Goal: Task Accomplishment & Management: Complete application form

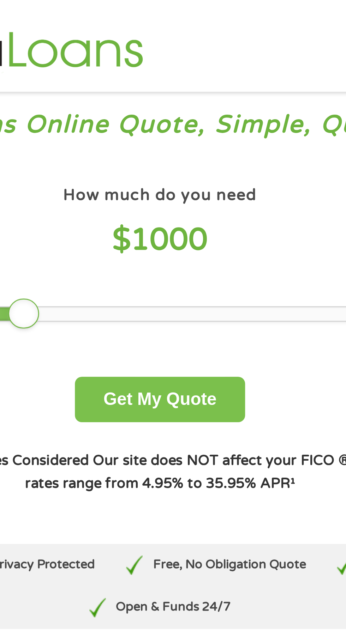
click at [167, 143] on button "Get My Quote" at bounding box center [173, 146] width 62 height 17
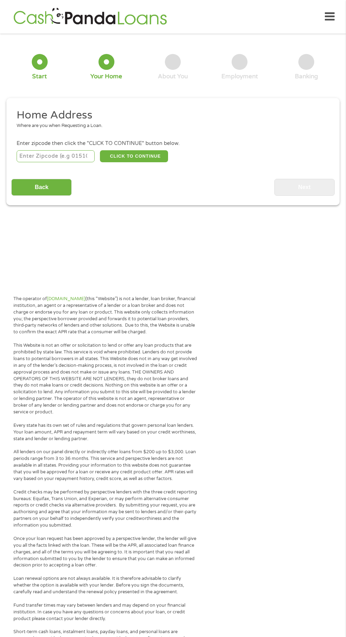
scroll to position [3, 0]
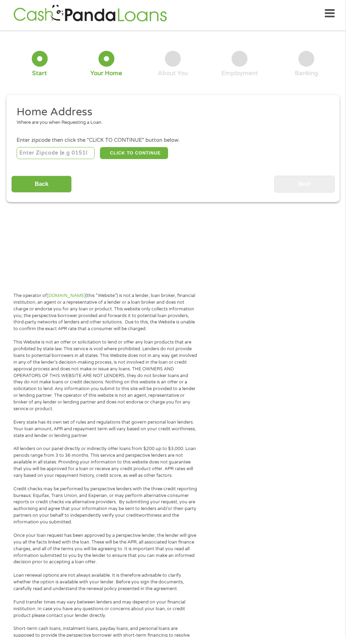
click at [284, 209] on section "1 Start 2 Your Home 3 About You 4 Employment 5 Banking 6 This field is hidden w…" at bounding box center [173, 127] width 346 height 182
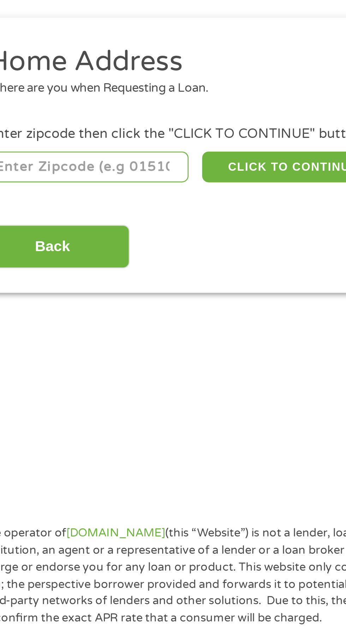
click at [32, 156] on input "number" at bounding box center [56, 156] width 78 height 12
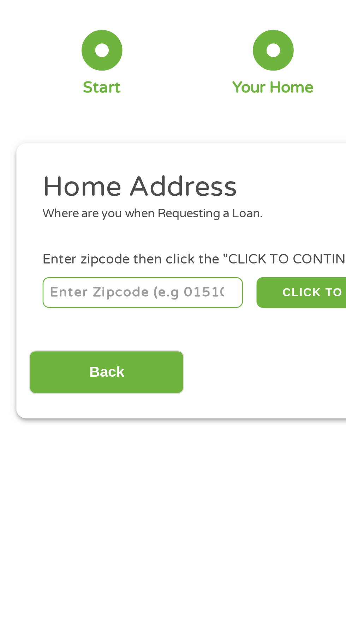
type input "78237"
select select "[US_STATE]"
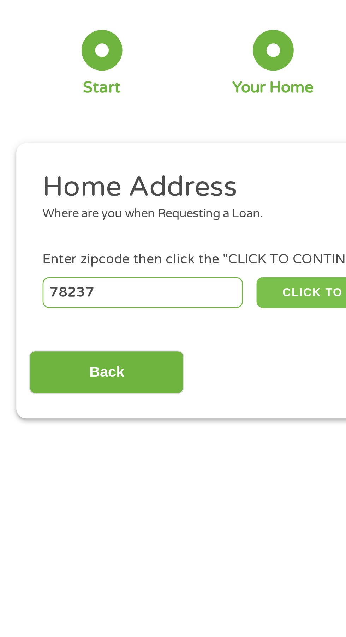
click at [116, 156] on button "CLICK TO CONTINUE" at bounding box center [134, 156] width 68 height 12
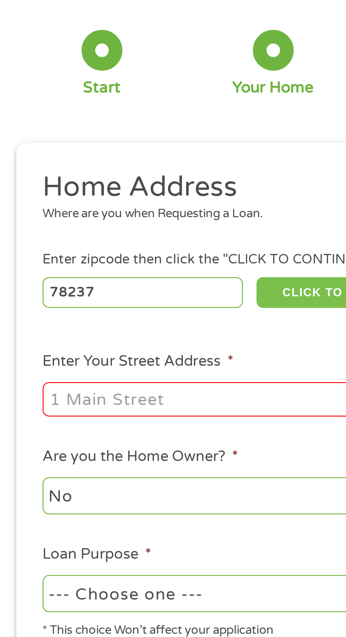
type input "78237"
type input "San Antonio"
click at [28, 200] on input "Enter Your Street Address *" at bounding box center [92, 197] width 151 height 13
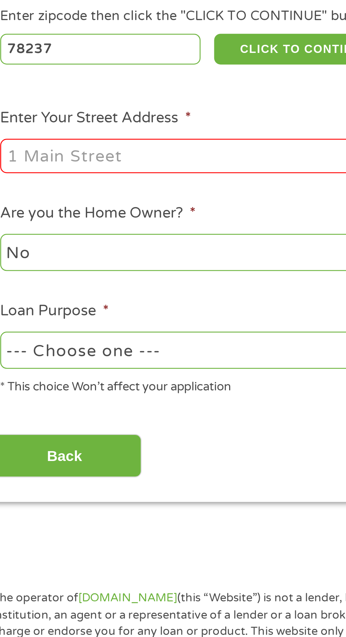
type input "[STREET_ADDRESS]"
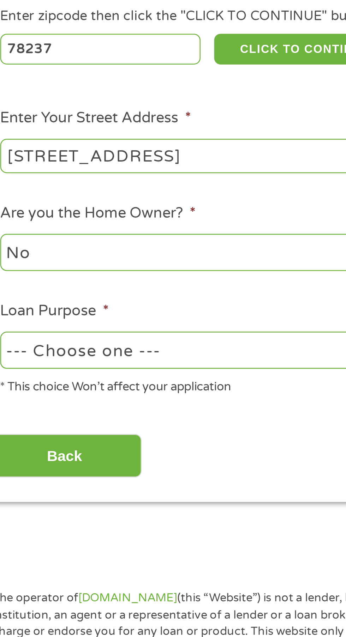
click at [28, 234] on select "No Yes" at bounding box center [92, 235] width 151 height 14
click at [17, 229] on select "No Yes" at bounding box center [92, 235] width 151 height 14
click at [31, 276] on select "--- Choose one --- Pay Bills Debt Consolidation Home Improvement Major Purchase…" at bounding box center [92, 273] width 151 height 14
select select "shorttermcash"
click at [17, 268] on select "--- Choose one --- Pay Bills Debt Consolidation Home Improvement Major Purchase…" at bounding box center [92, 273] width 151 height 14
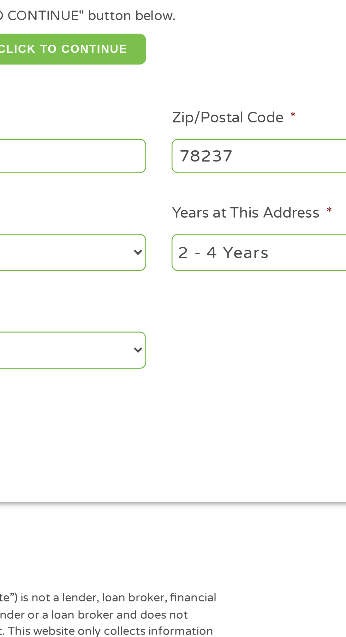
click at [134, 151] on button "CLICK TO CONTINUE" at bounding box center [134, 156] width 68 height 12
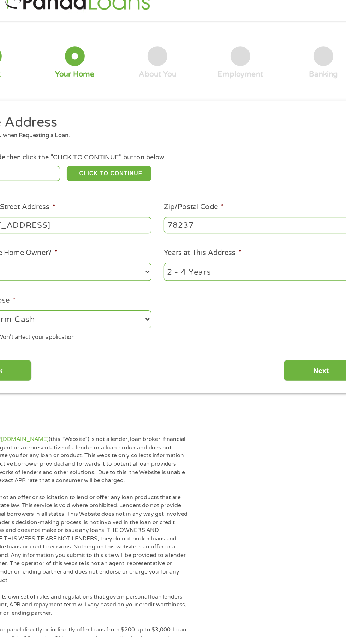
click at [285, 321] on input "Next" at bounding box center [304, 314] width 60 height 17
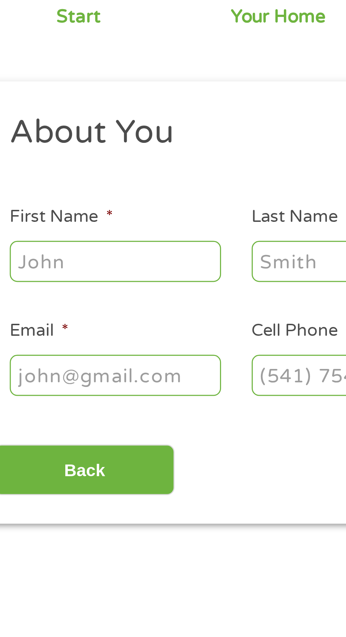
scroll to position [3, 0]
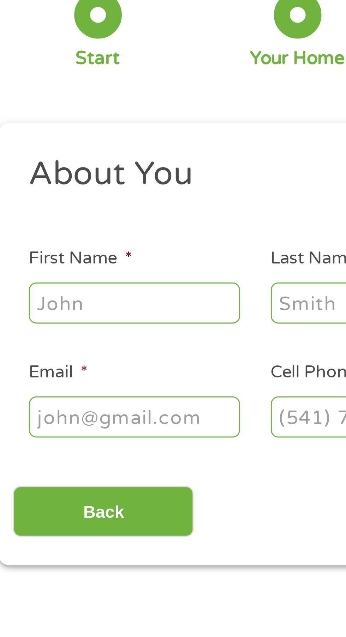
click at [31, 157] on input "First Name *" at bounding box center [52, 154] width 71 height 13
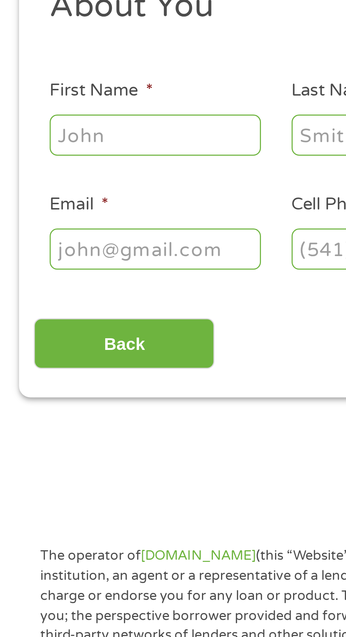
type input "[PERSON_NAME]"
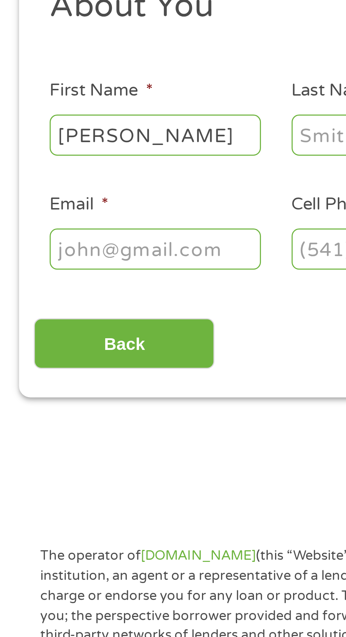
type input "[PERSON_NAME]"
type input "[EMAIL_ADDRESS][DOMAIN_NAME]"
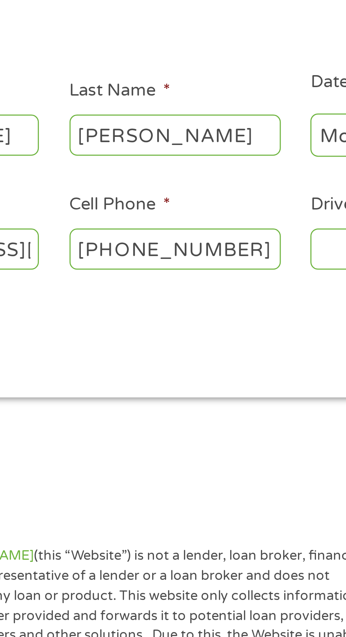
click at [140, 196] on input "[PHONE_NUMBER]" at bounding box center [132, 192] width 71 height 13
type input "[PHONE_NUMBER]"
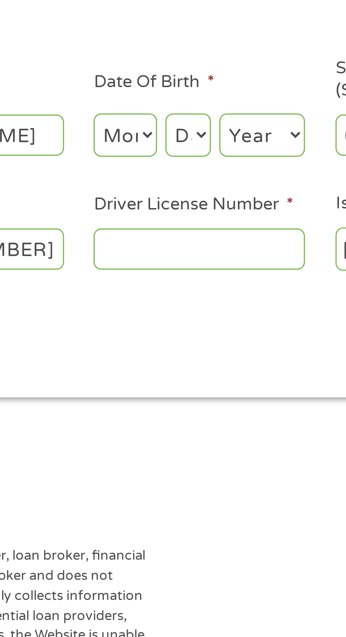
click at [188, 150] on select "Month 1 2 3 4 5 6 7 8 9 10 11 12" at bounding box center [188, 155] width 21 height 14
select select "3"
click at [178, 148] on select "Month 1 2 3 4 5 6 7 8 9 10 11 12" at bounding box center [188, 155] width 21 height 14
click at [210, 157] on select "Day 1 2 3 4 5 6 7 8 9 10 11 12 13 14 15 16 17 18 19 20 21 22 23 24 25 26 27 28 …" at bounding box center [209, 155] width 15 height 14
select select "9"
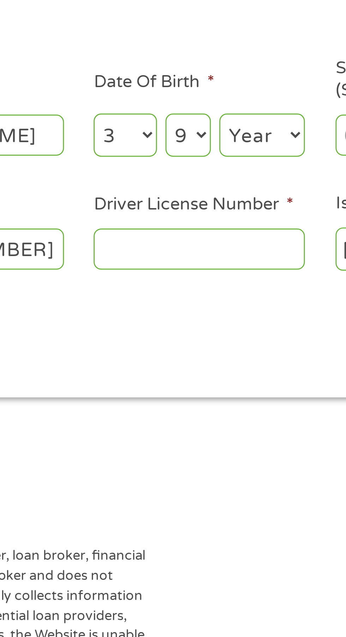
click at [202, 148] on select "Day 1 2 3 4 5 6 7 8 9 10 11 12 13 14 15 16 17 18 19 20 21 22 23 24 25 26 27 28 …" at bounding box center [209, 155] width 15 height 14
click at [238, 157] on select "Year [DATE] 2006 2005 2004 2003 2002 2001 2000 1999 1998 1997 1996 1995 1994 19…" at bounding box center [234, 155] width 29 height 14
select select "1982"
click at [220, 148] on select "Year [DATE] 2006 2005 2004 2003 2002 2001 2000 1999 1998 1997 1996 1995 1994 19…" at bounding box center [234, 155] width 29 height 14
click at [195, 191] on input "Driver License Number *" at bounding box center [213, 192] width 71 height 13
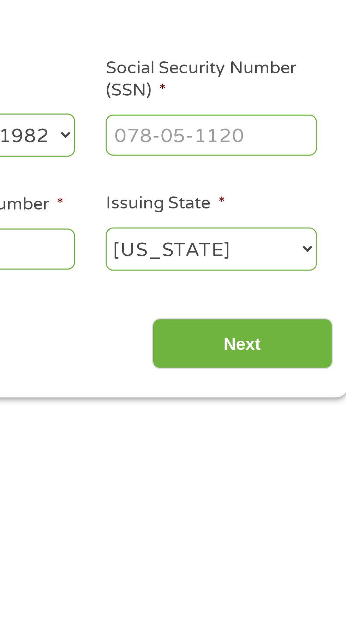
type input "36334860"
click at [272, 157] on input "Social Security Number (SSN) *" at bounding box center [294, 154] width 71 height 13
type input "467-55-3108"
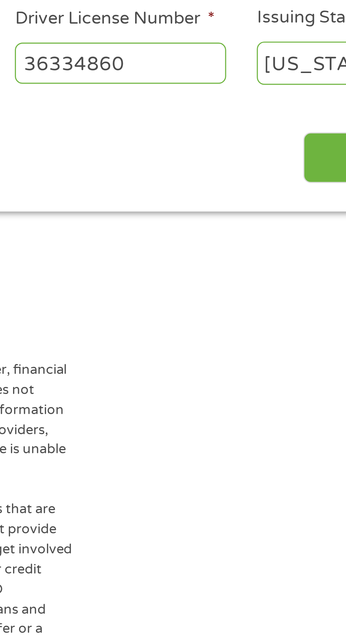
click at [282, 225] on input "Next" at bounding box center [304, 224] width 60 height 17
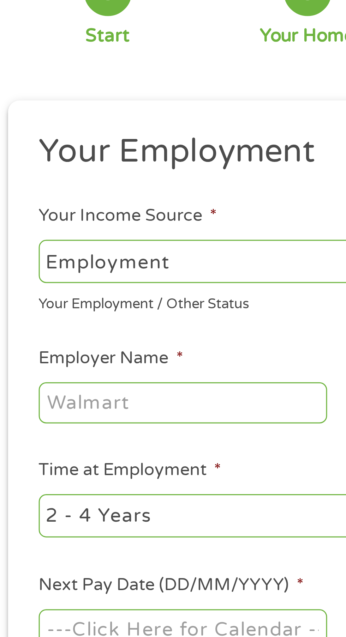
click at [30, 193] on input "Employer Name *" at bounding box center [65, 195] width 96 height 13
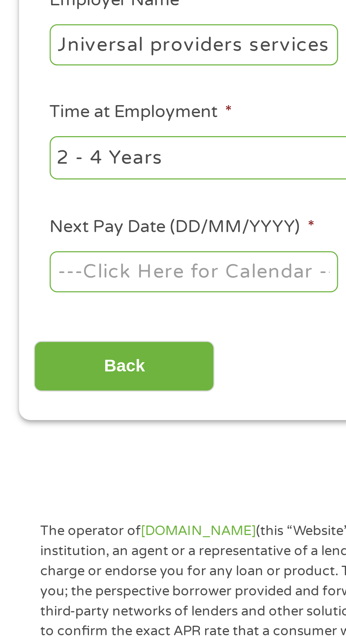
type input "Universal providers services"
click at [23, 234] on select "--- Choose one --- 1 Year or less 1 - 2 Years 2 - 4 Years Over 4 Years" at bounding box center [92, 234] width 151 height 14
select select "12months"
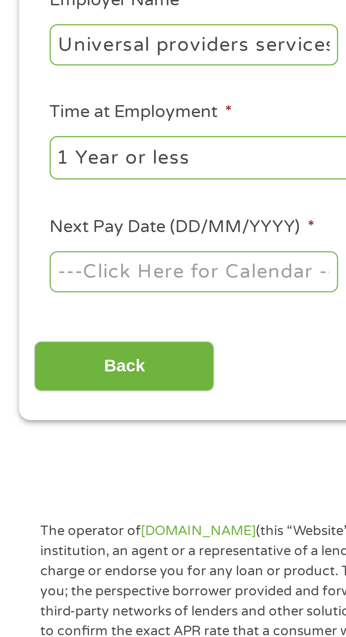
click at [17, 227] on select "--- Choose one --- 1 Year or less 1 - 2 Years 2 - 4 Years Over 4 Years" at bounding box center [92, 234] width 151 height 14
click at [25, 275] on body "Home Get Loan Offer How it works FAQs Blog Cash Loans Quick Loans Online Loans …" at bounding box center [173, 535] width 346 height 1076
click at [31, 271] on input "Next Pay Date (DD/MM/YYYY) *" at bounding box center [65, 271] width 96 height 13
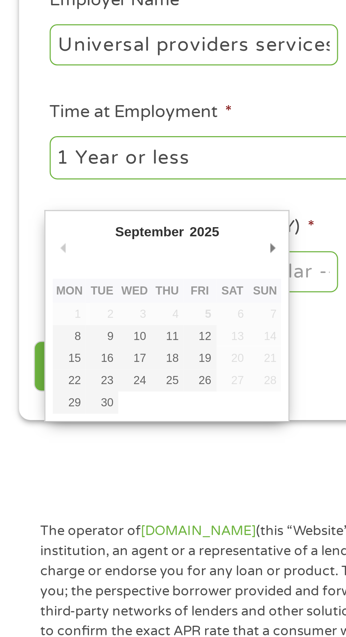
type input "[DATE]"
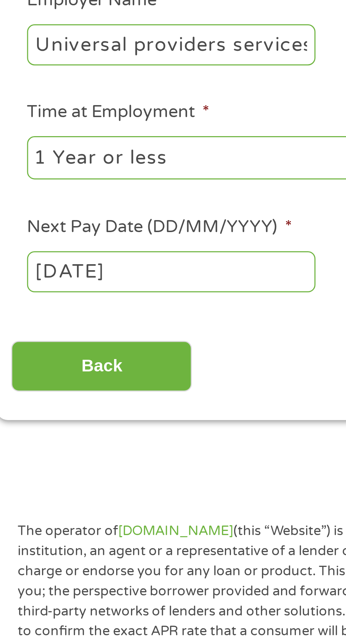
click at [35, 271] on body "Home Get Loan Offer How it works FAQs Blog Cash Loans Quick Loans Online Loans …" at bounding box center [173, 535] width 346 height 1076
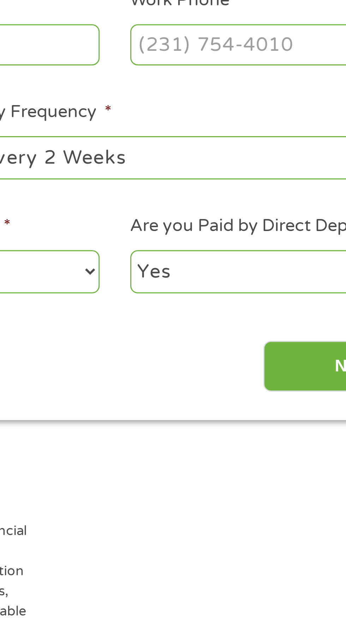
click at [220, 234] on select "--- Choose one --- Every 2 Weeks Every Week Monthly Semi-Monthly" at bounding box center [253, 234] width 151 height 14
select select "semimonthly"
click at [178, 227] on select "--- Choose one --- Every 2 Weeks Every Week Monthly Semi-Monthly" at bounding box center [253, 234] width 151 height 14
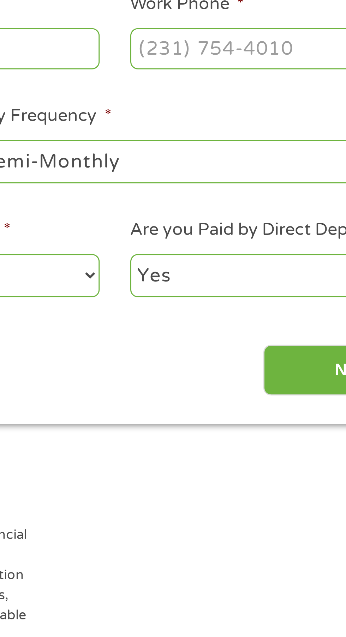
scroll to position [3, 0]
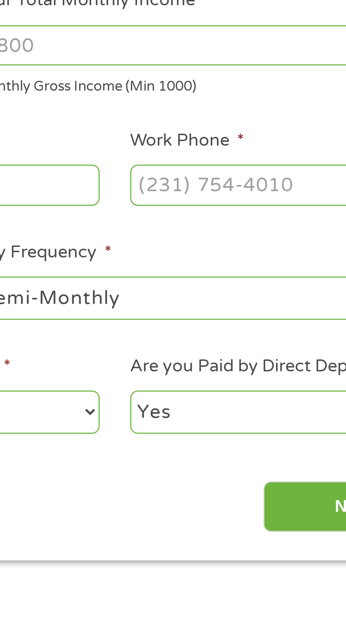
click at [245, 155] on input "Your Total Monthly Income *" at bounding box center [253, 149] width 151 height 13
click at [242, 199] on input "Work Phone *" at bounding box center [278, 195] width 96 height 13
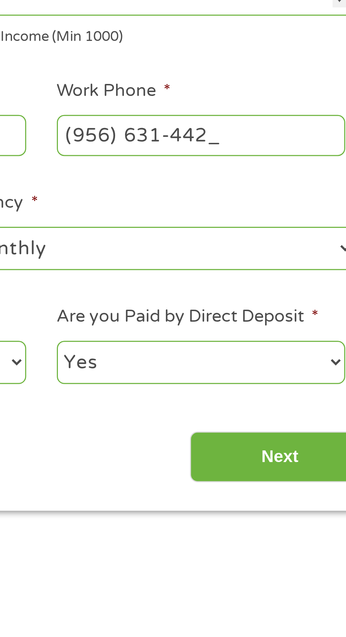
type input "[PHONE_NUMBER]"
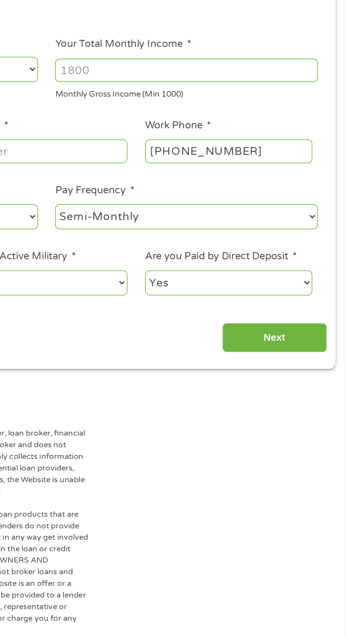
click at [191, 152] on input "Your Total Monthly Income *" at bounding box center [253, 149] width 151 height 13
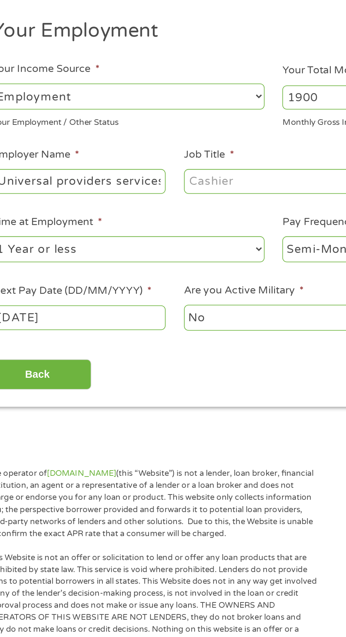
type input "1900"
click at [136, 197] on input "Job Title *" at bounding box center [171, 195] width 96 height 13
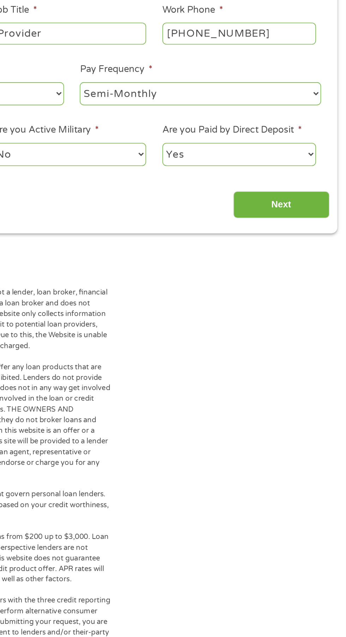
type input "Provider"
click at [286, 310] on input "Next" at bounding box center [304, 303] width 60 height 17
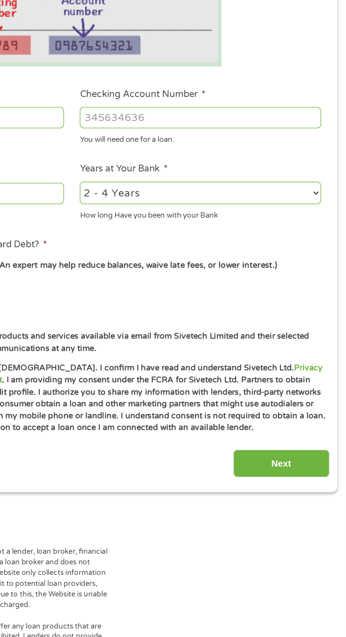
scroll to position [3, 3]
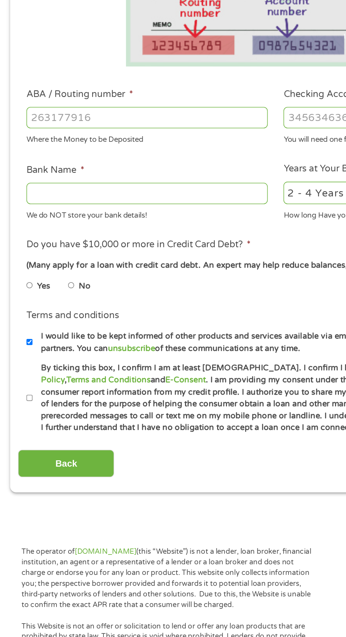
click at [29, 248] on input "ABA / Routing number *" at bounding box center [92, 248] width 151 height 13
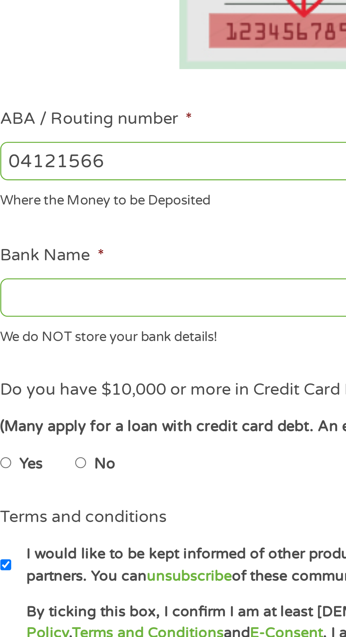
type input "041215663"
type input "[PERSON_NAME] BANK"
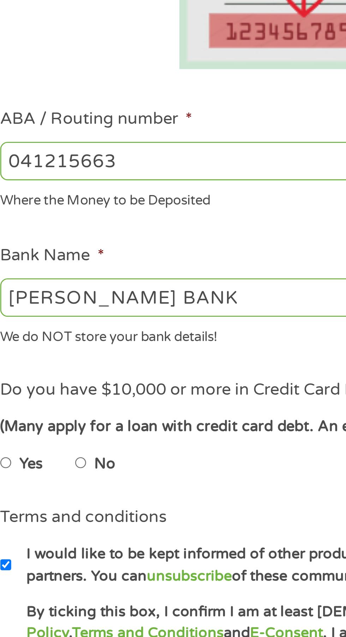
type input "041215663"
click at [24, 295] on input "[PERSON_NAME] BANK" at bounding box center [92, 296] width 151 height 13
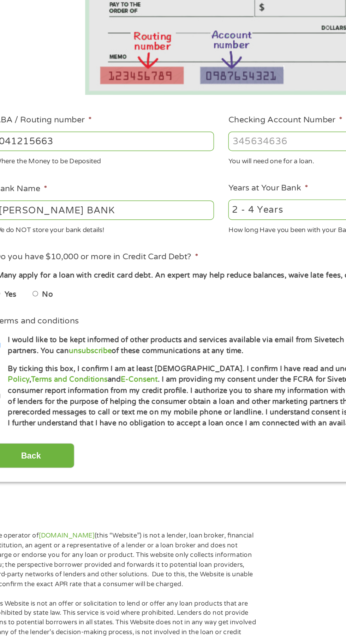
click at [195, 247] on input "Checking Account Number *" at bounding box center [253, 248] width 151 height 13
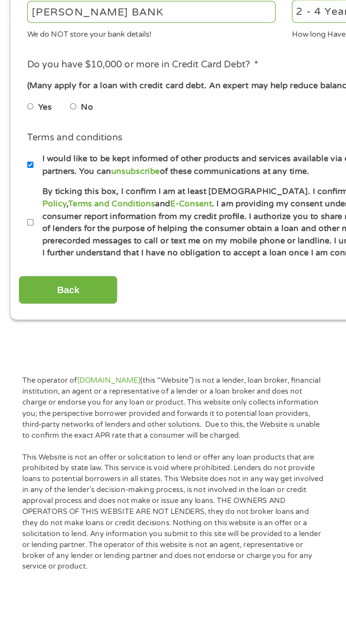
type input "5183507363868"
click at [46, 354] on input "No" at bounding box center [45, 354] width 4 height 11
radio input "true"
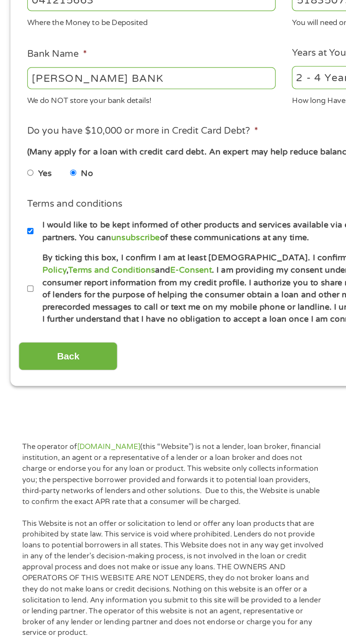
click at [18, 423] on input "By ticking this box, I confirm I am at least [DEMOGRAPHIC_DATA]. I confirm I ha…" at bounding box center [19, 424] width 4 height 11
checkbox input "true"
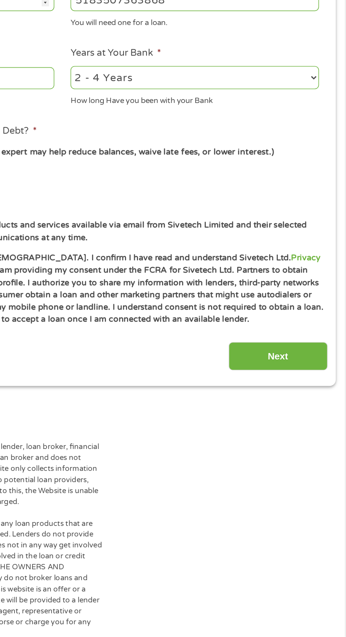
click at [308, 467] on input "Next" at bounding box center [304, 465] width 60 height 17
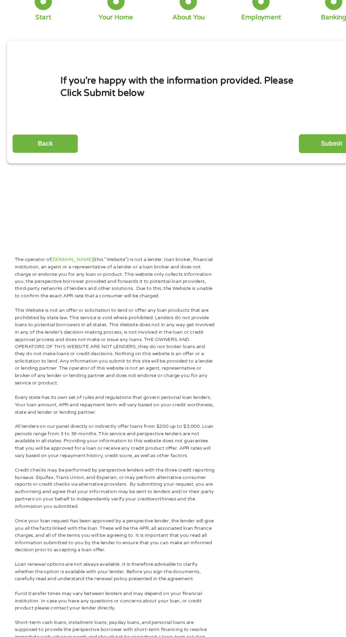
scroll to position [13, 0]
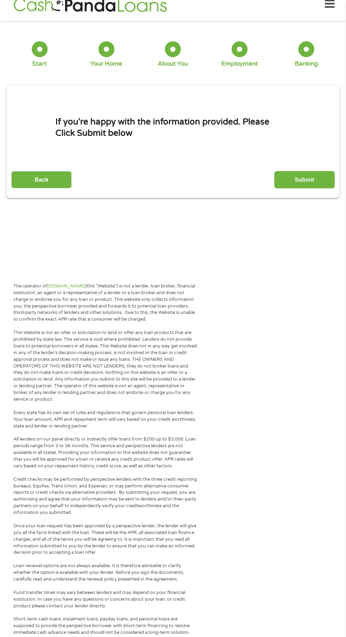
click at [313, 187] on input "Submit" at bounding box center [304, 179] width 60 height 17
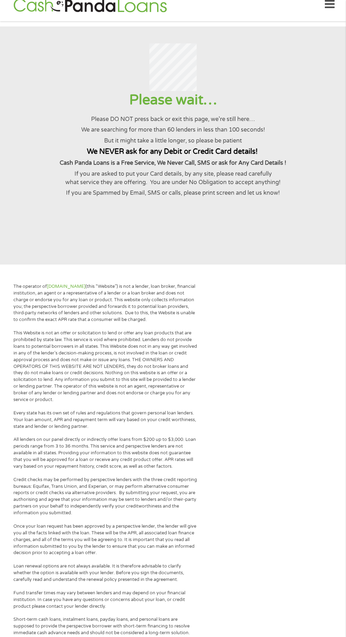
scroll to position [0, 0]
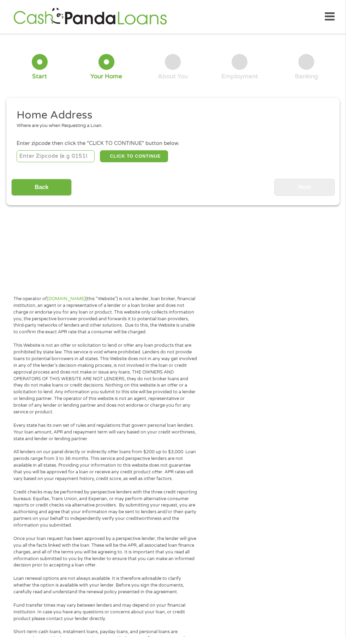
scroll to position [3, 0]
